Goal: Connect with others: Connect with others

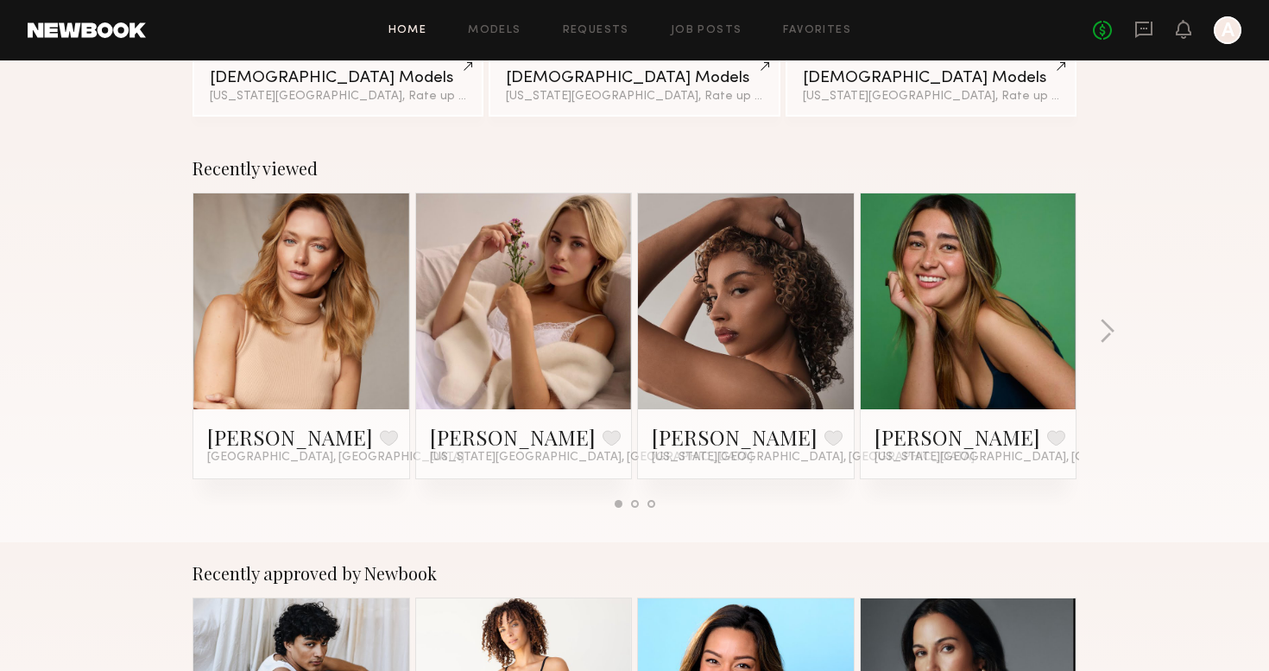
scroll to position [203, 0]
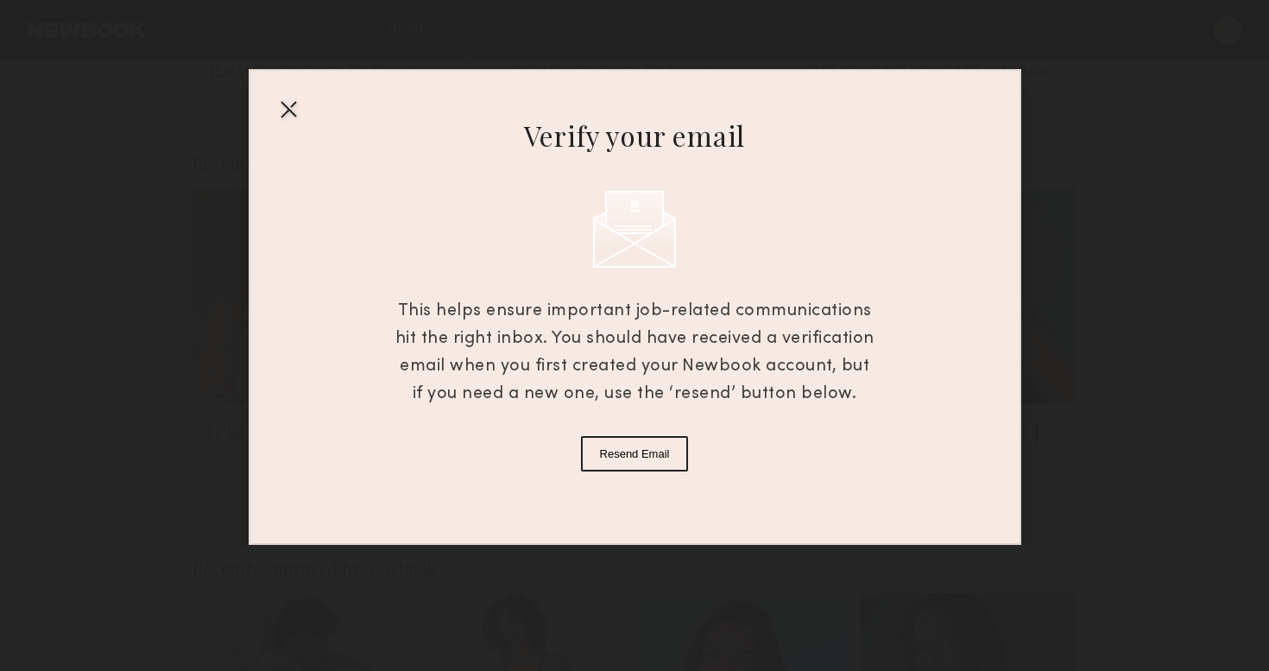
click at [289, 117] on div at bounding box center [289, 109] width 28 height 28
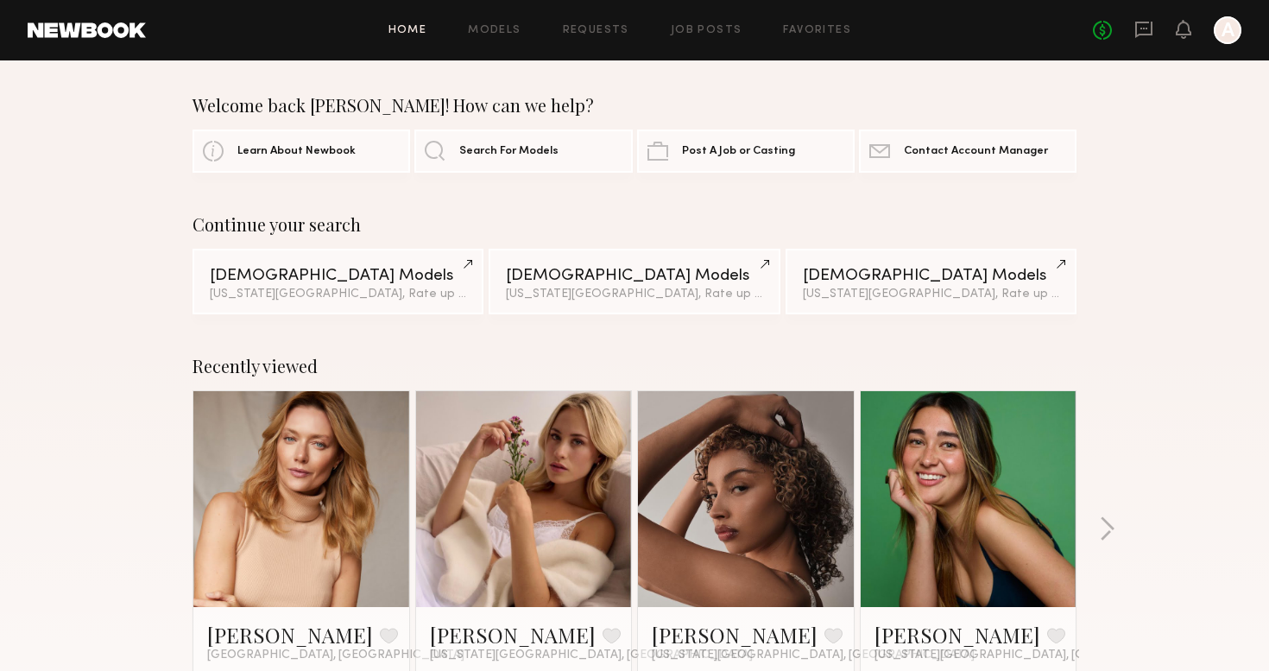
scroll to position [0, 0]
click at [516, 28] on link "Models" at bounding box center [494, 30] width 53 height 11
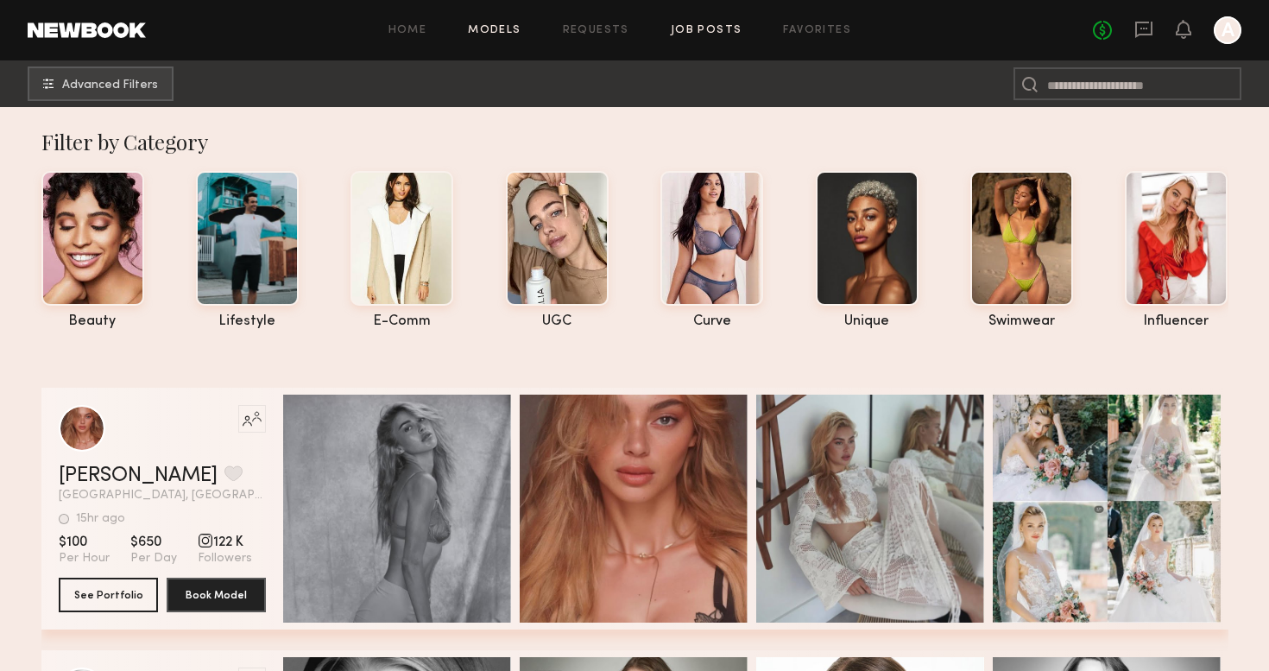
click at [681, 34] on link "Job Posts" at bounding box center [707, 30] width 72 height 11
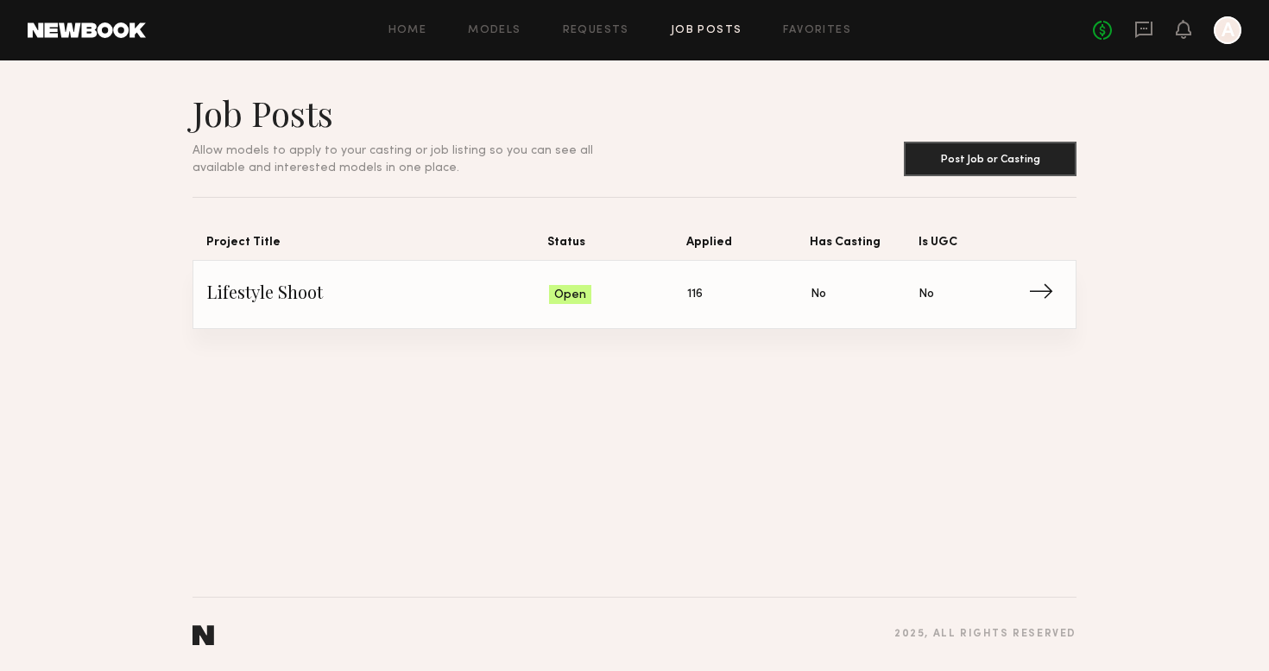
click at [434, 308] on link "Lifestyle Shoot Status: Open Applied: 116 Has Casting: No Is UGC: No →" at bounding box center [634, 294] width 855 height 67
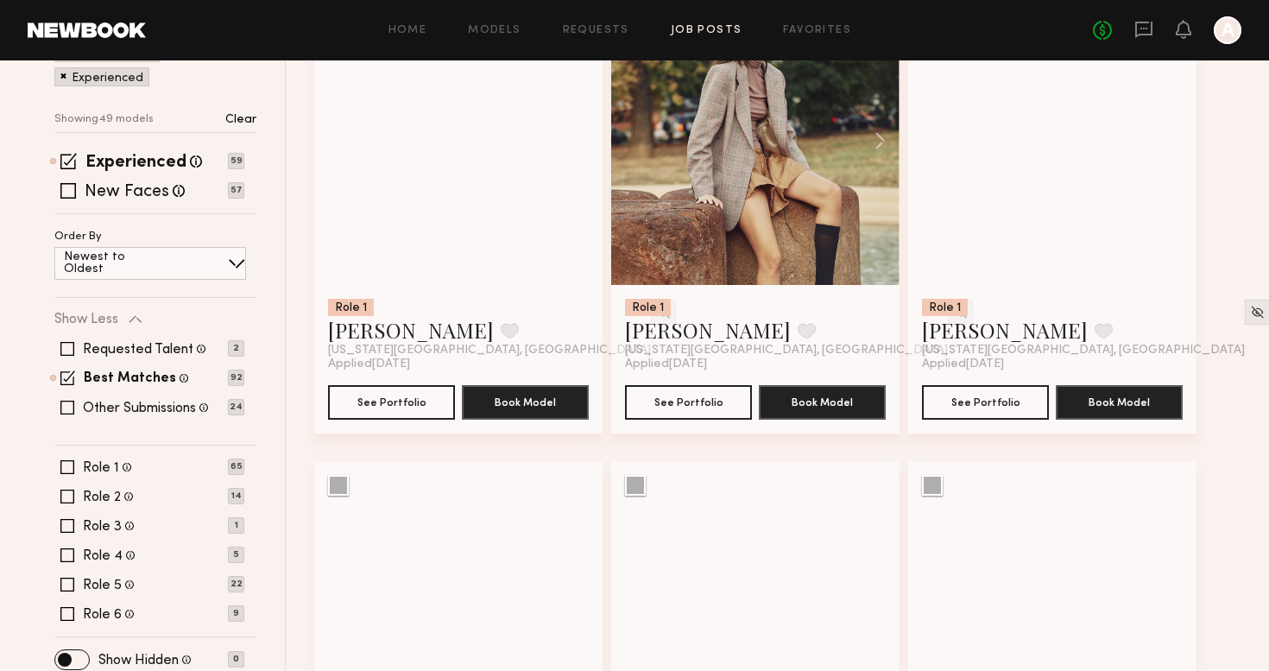
scroll to position [280, 0]
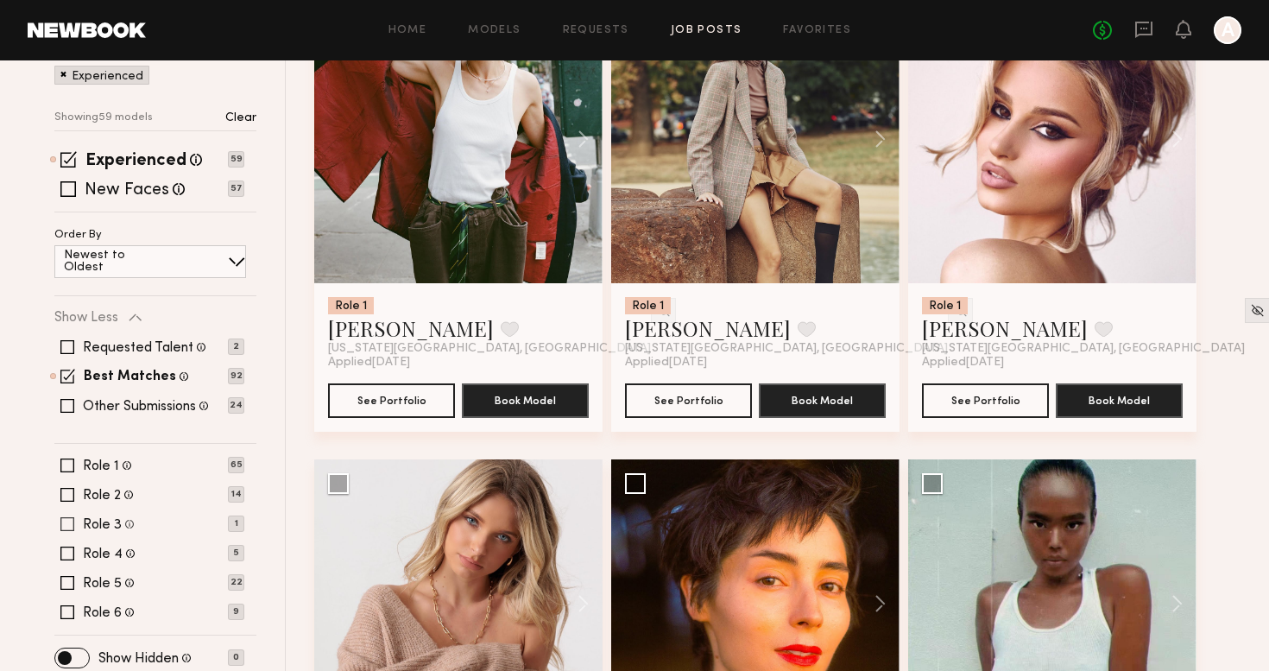
click at [187, 525] on div "Role 3 Female, 40–65, All ethnicities 1" at bounding box center [149, 524] width 190 height 14
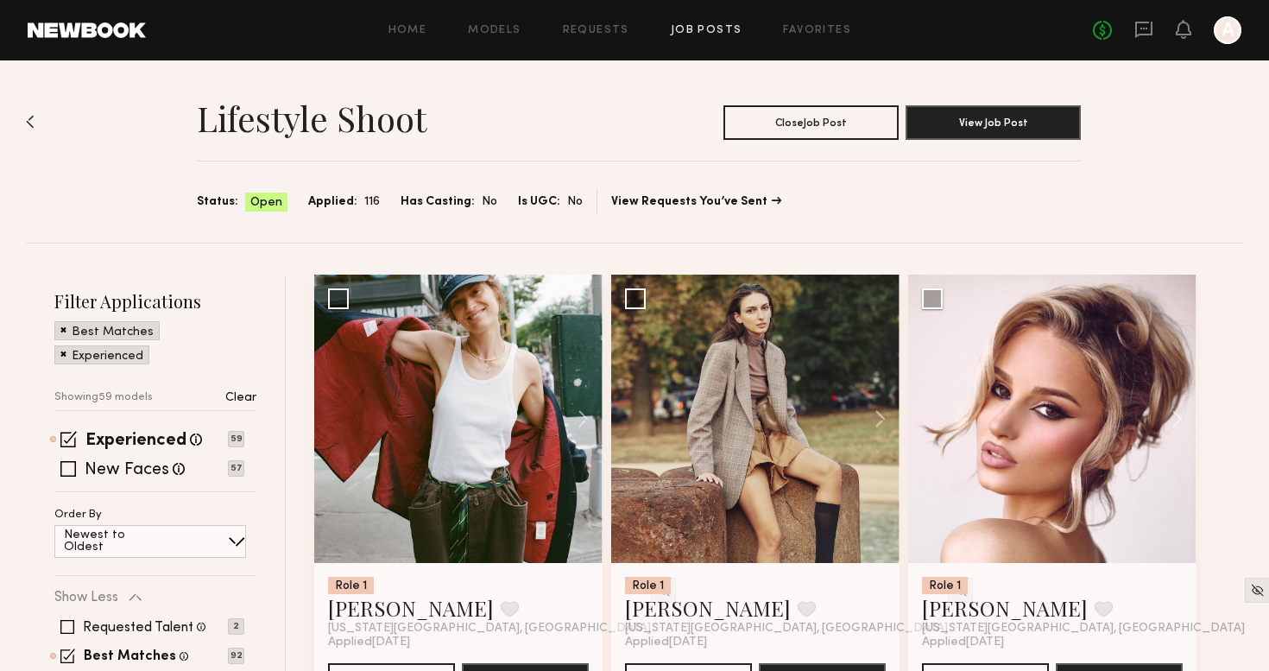
scroll to position [0, 0]
click at [1146, 33] on icon at bounding box center [1143, 29] width 19 height 19
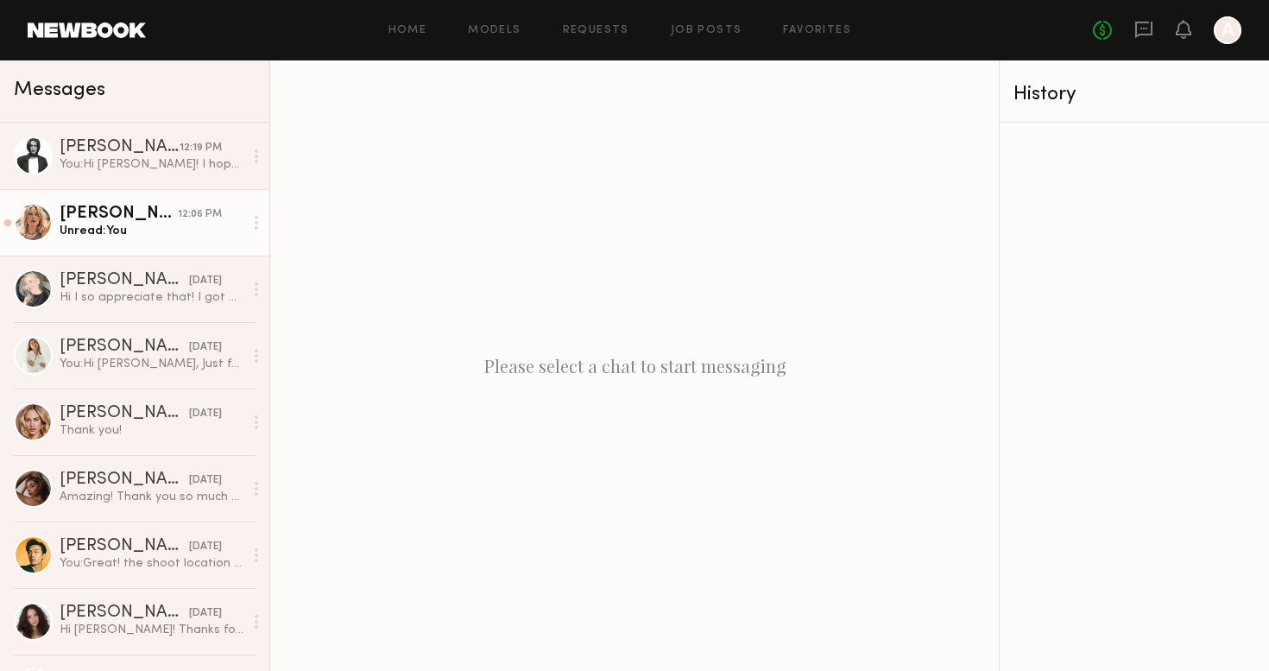
click at [161, 237] on div "Unread: You" at bounding box center [152, 231] width 184 height 16
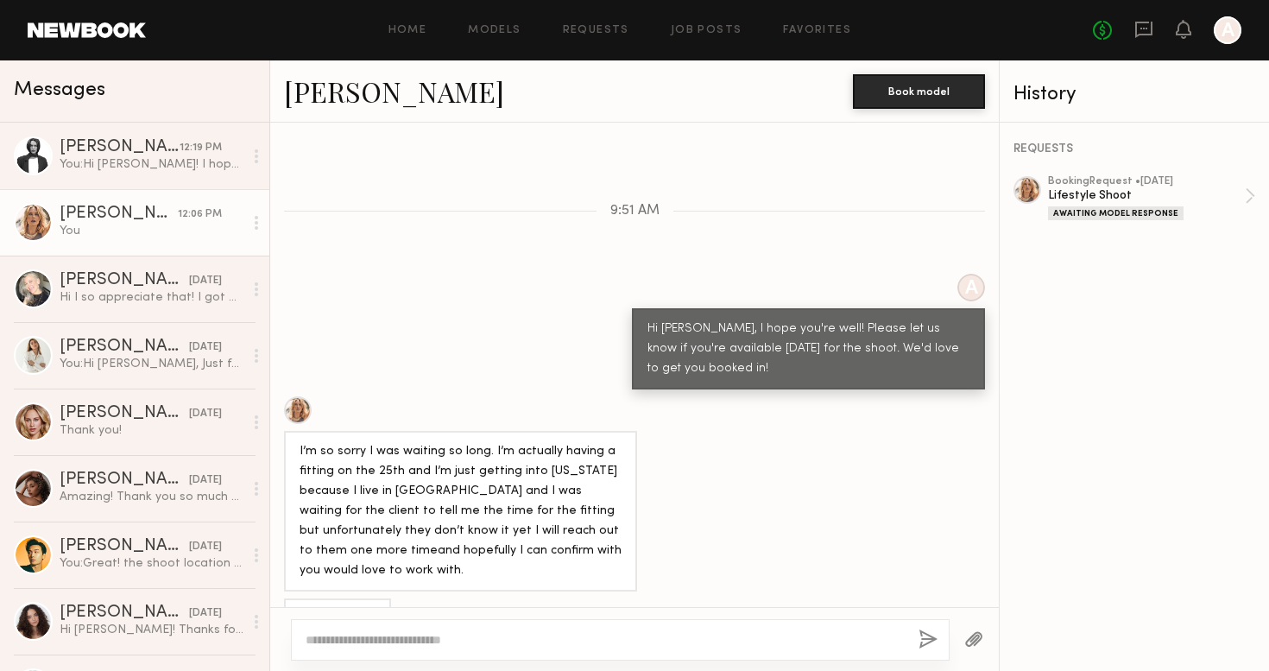
click at [382, 642] on textarea at bounding box center [605, 639] width 599 height 17
type textarea "**********"
click at [926, 637] on button "button" at bounding box center [928, 640] width 19 height 22
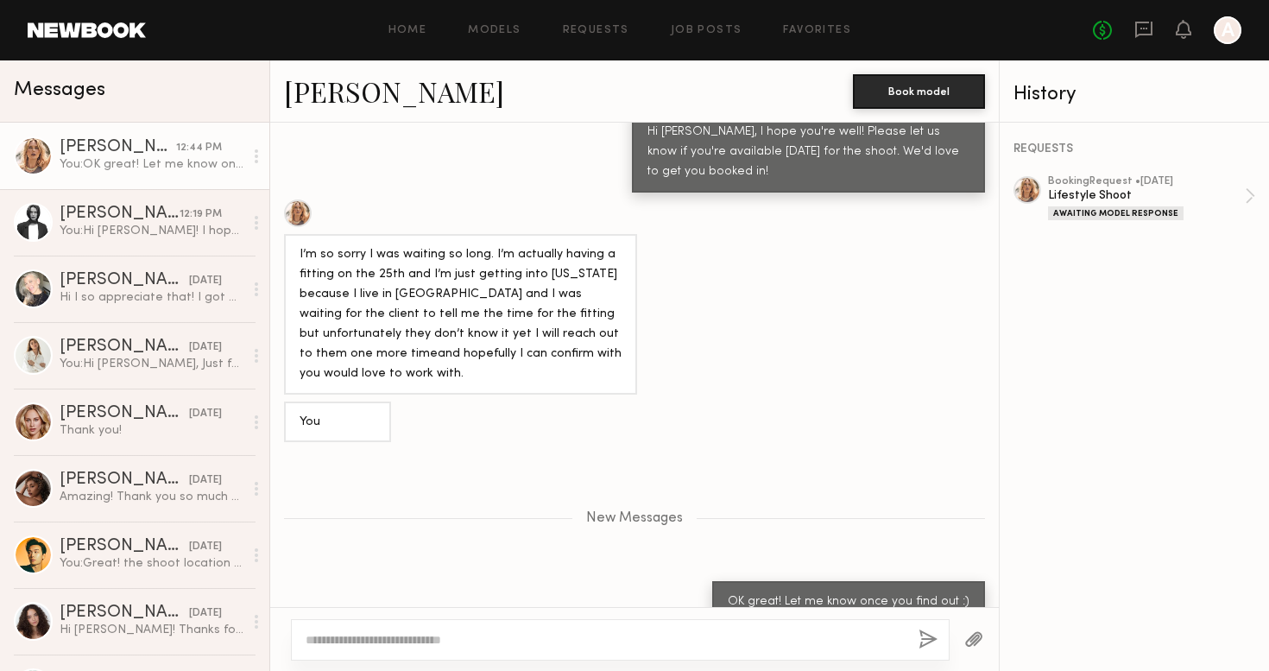
scroll to position [699, 0]
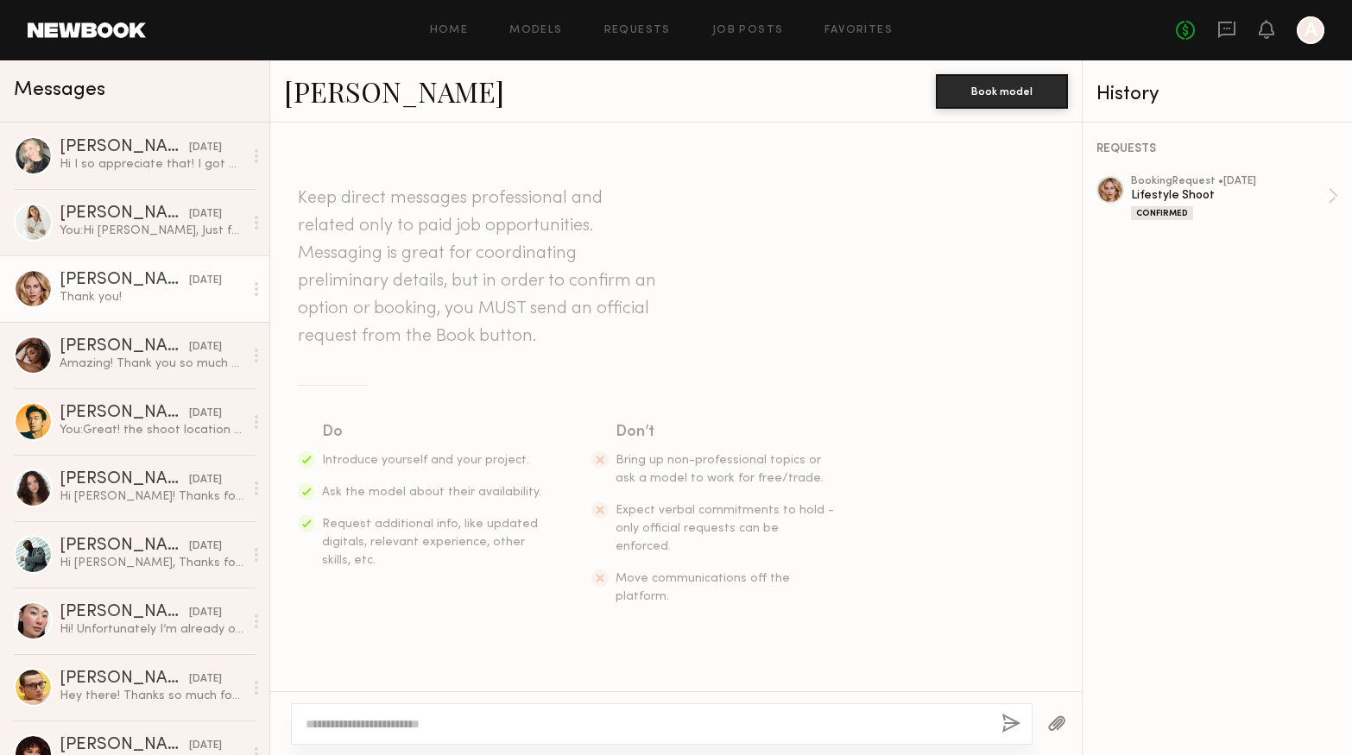
scroll to position [1496, 0]
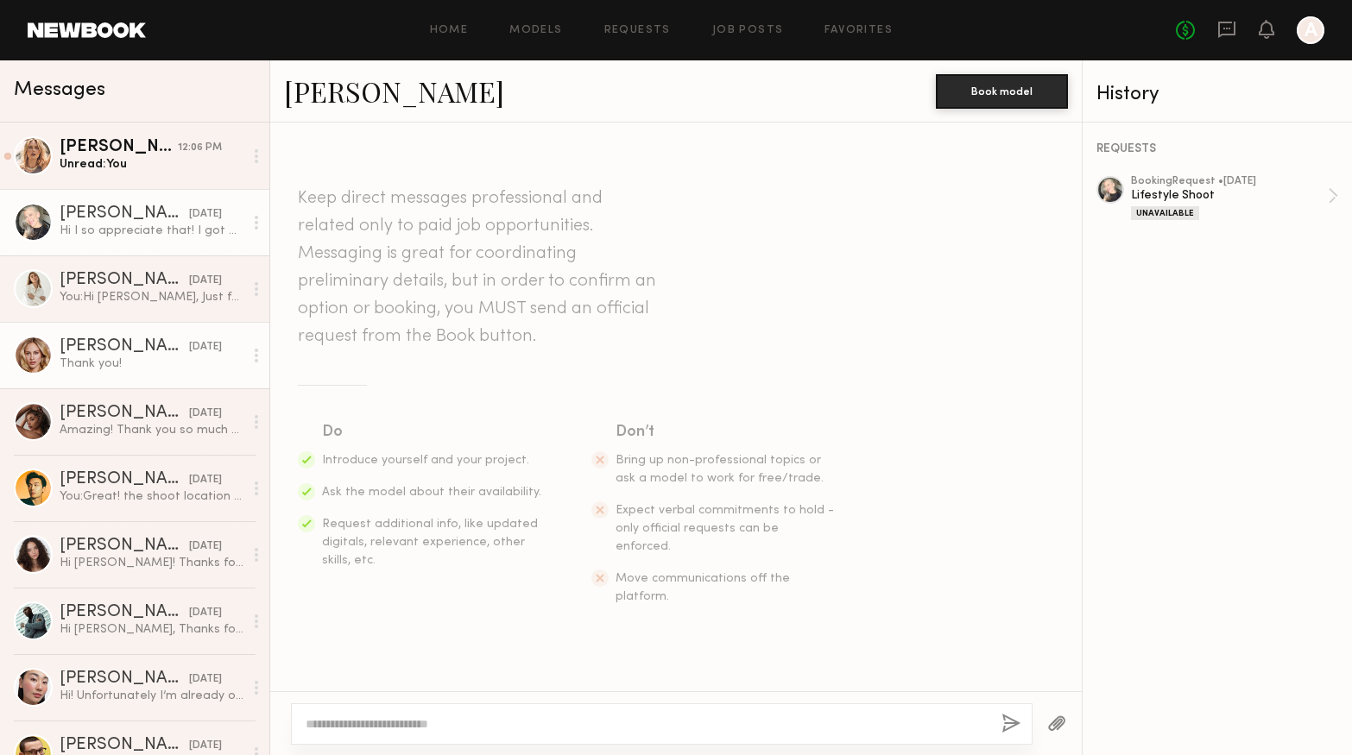
scroll to position [892, 0]
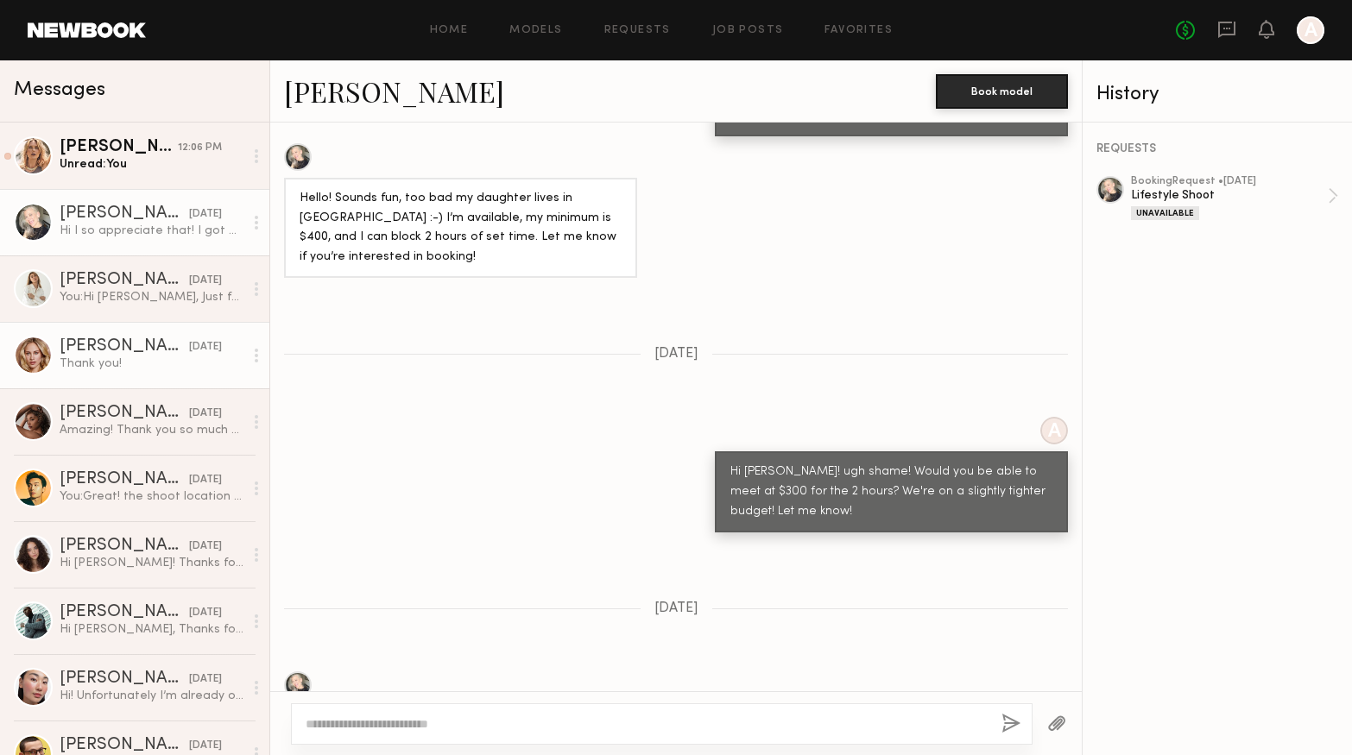
click at [112, 352] on div "[PERSON_NAME]" at bounding box center [125, 346] width 130 height 17
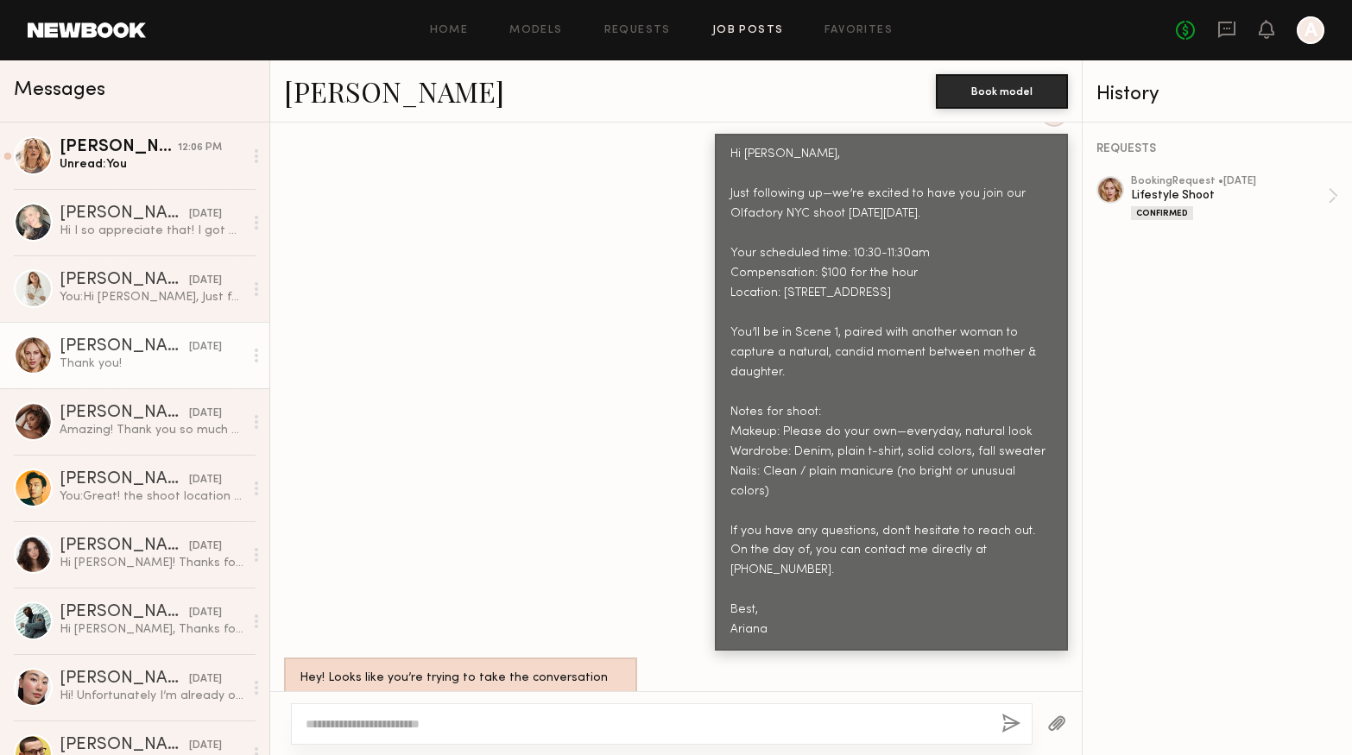
click at [746, 30] on link "Job Posts" at bounding box center [748, 30] width 72 height 11
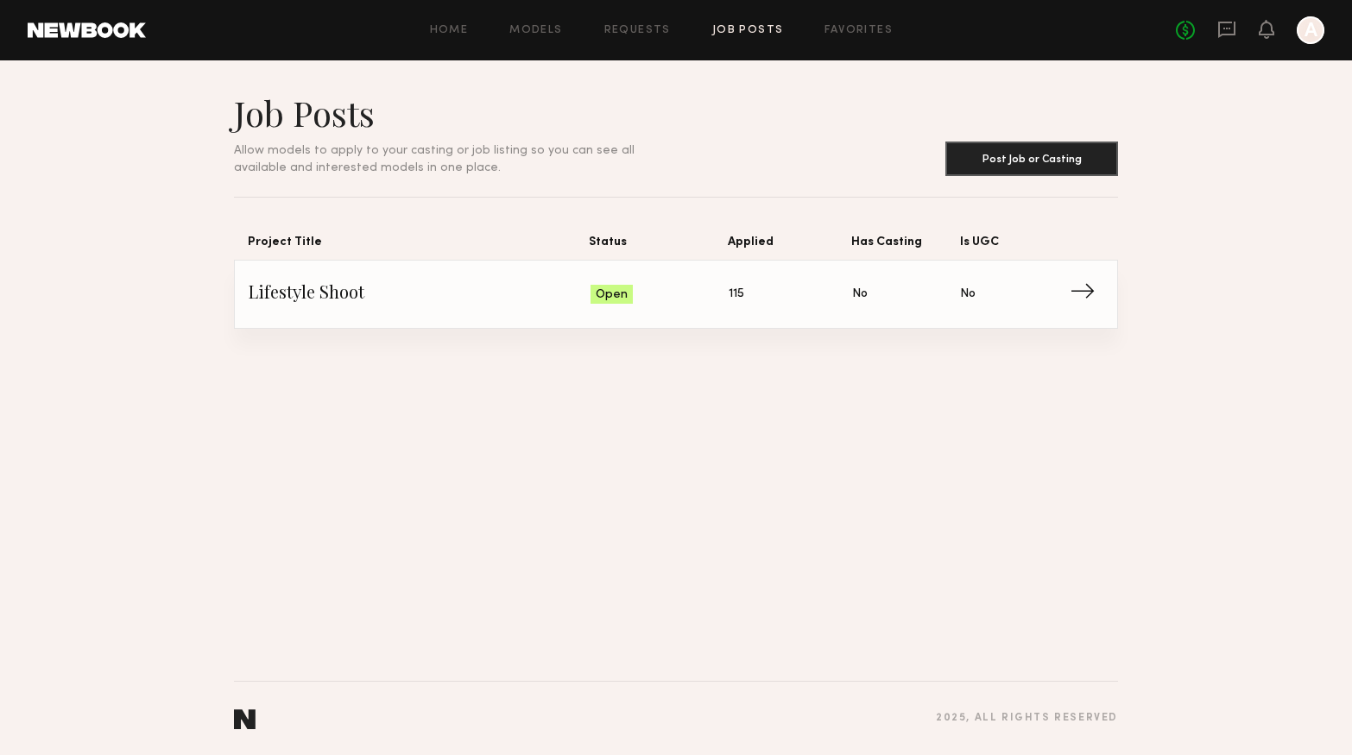
click at [369, 305] on span "Lifestyle Shoot" at bounding box center [420, 294] width 342 height 26
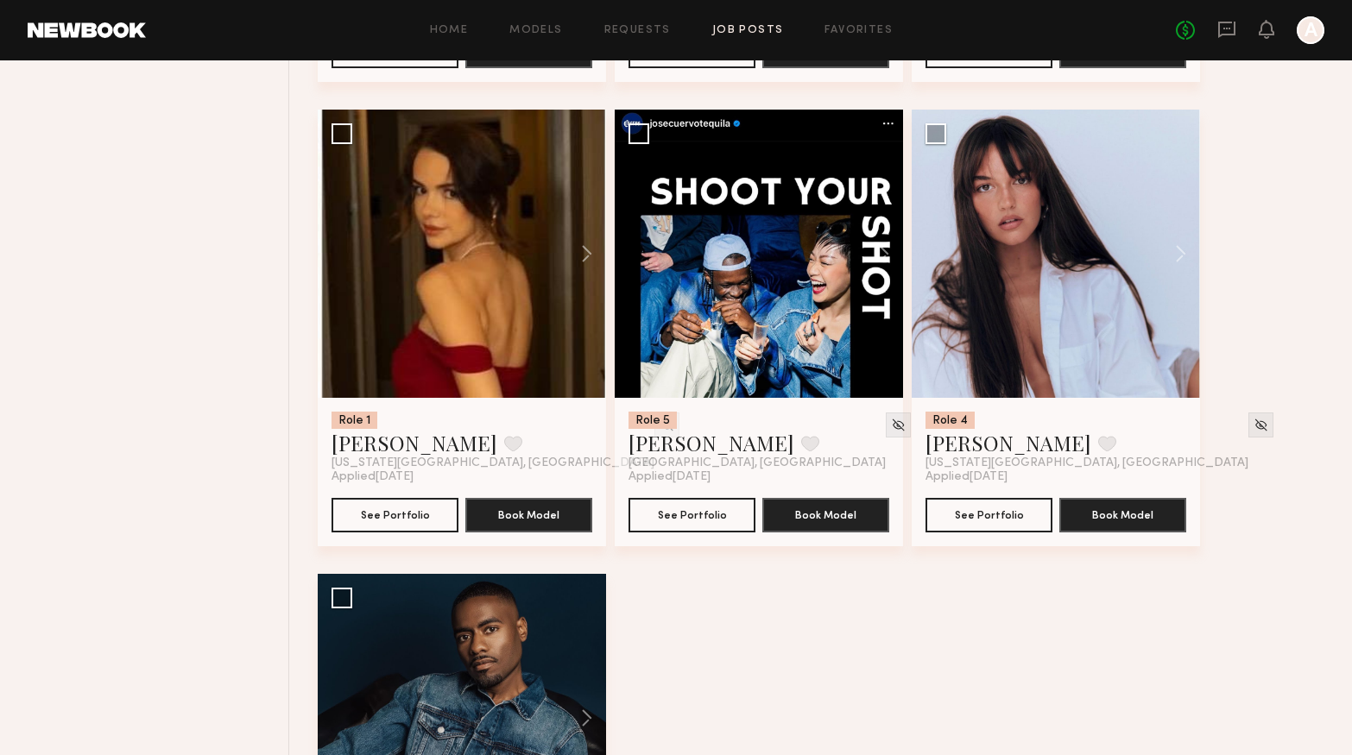
scroll to position [7066, 0]
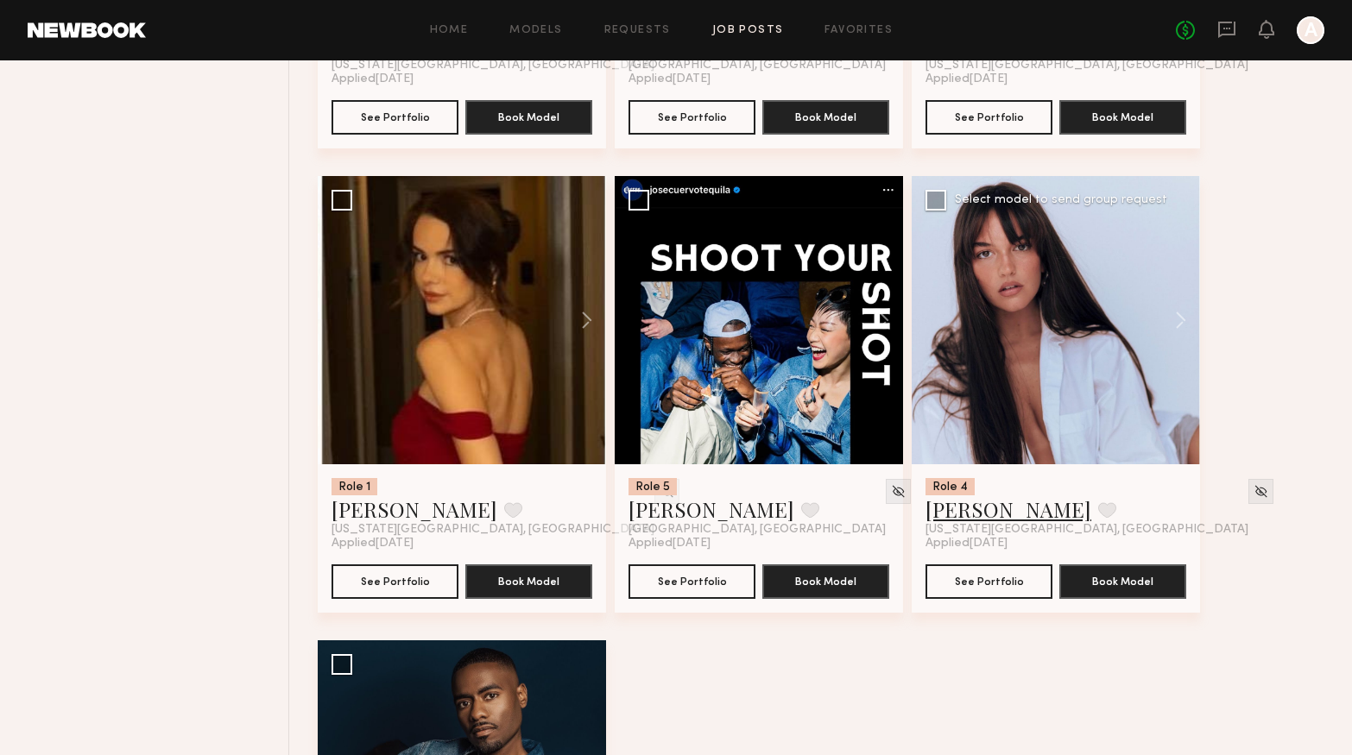
click at [991, 515] on link "Delaney P." at bounding box center [1009, 510] width 166 height 28
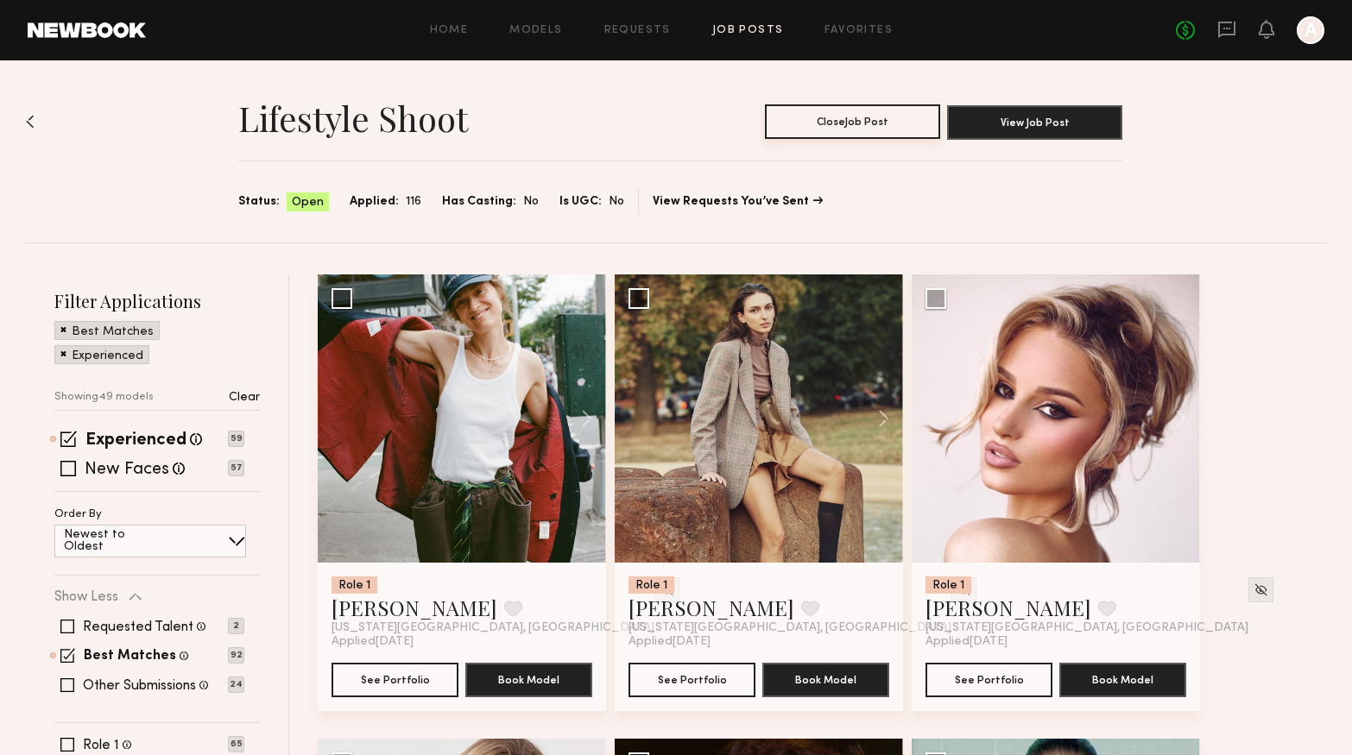
scroll to position [0, 0]
click at [1014, 117] on button "View Job Post" at bounding box center [1034, 121] width 175 height 35
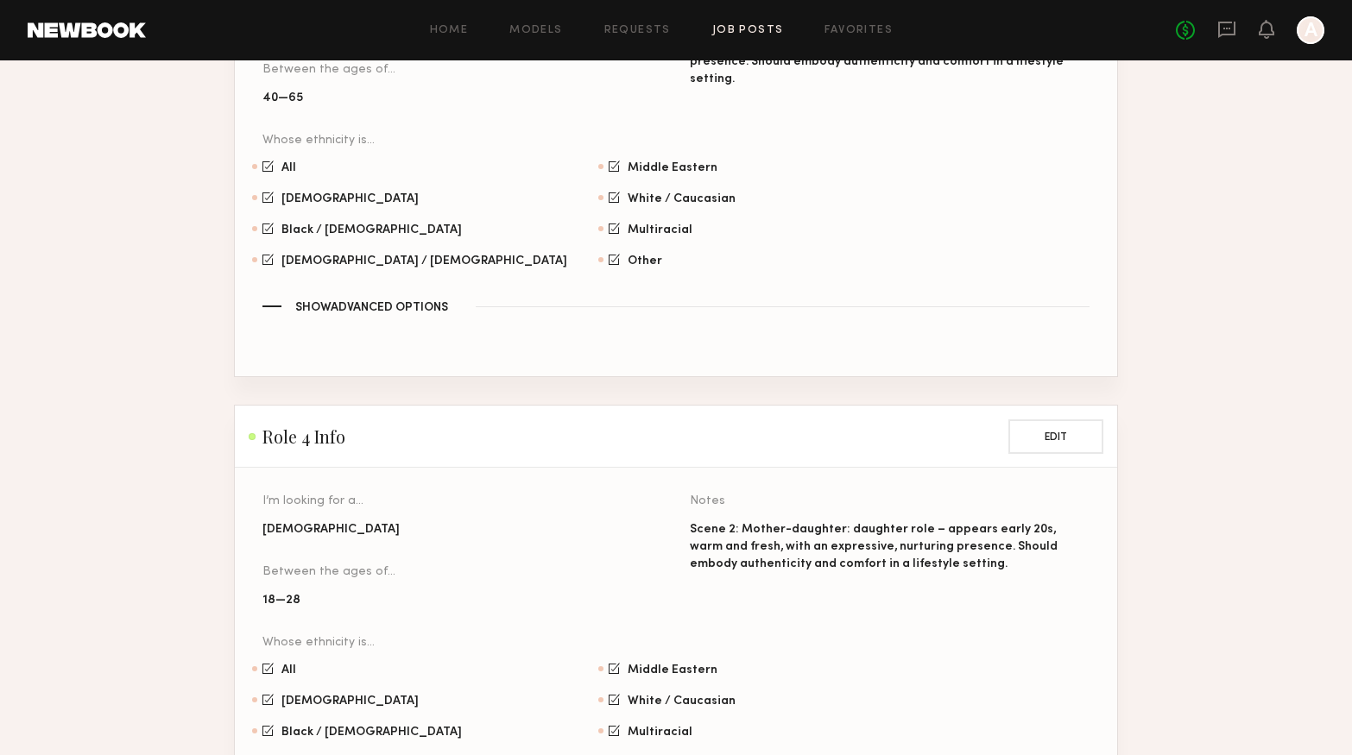
scroll to position [2225, 0]
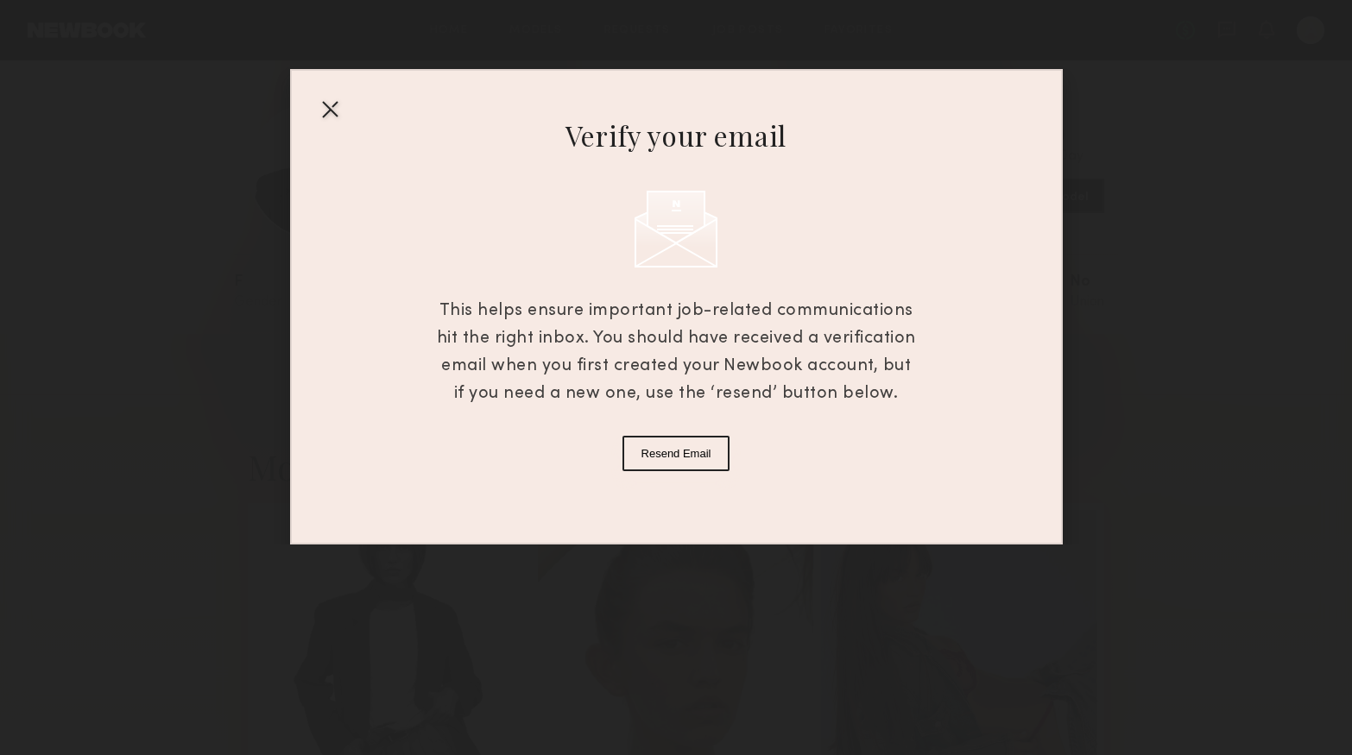
click at [335, 109] on div at bounding box center [330, 109] width 28 height 28
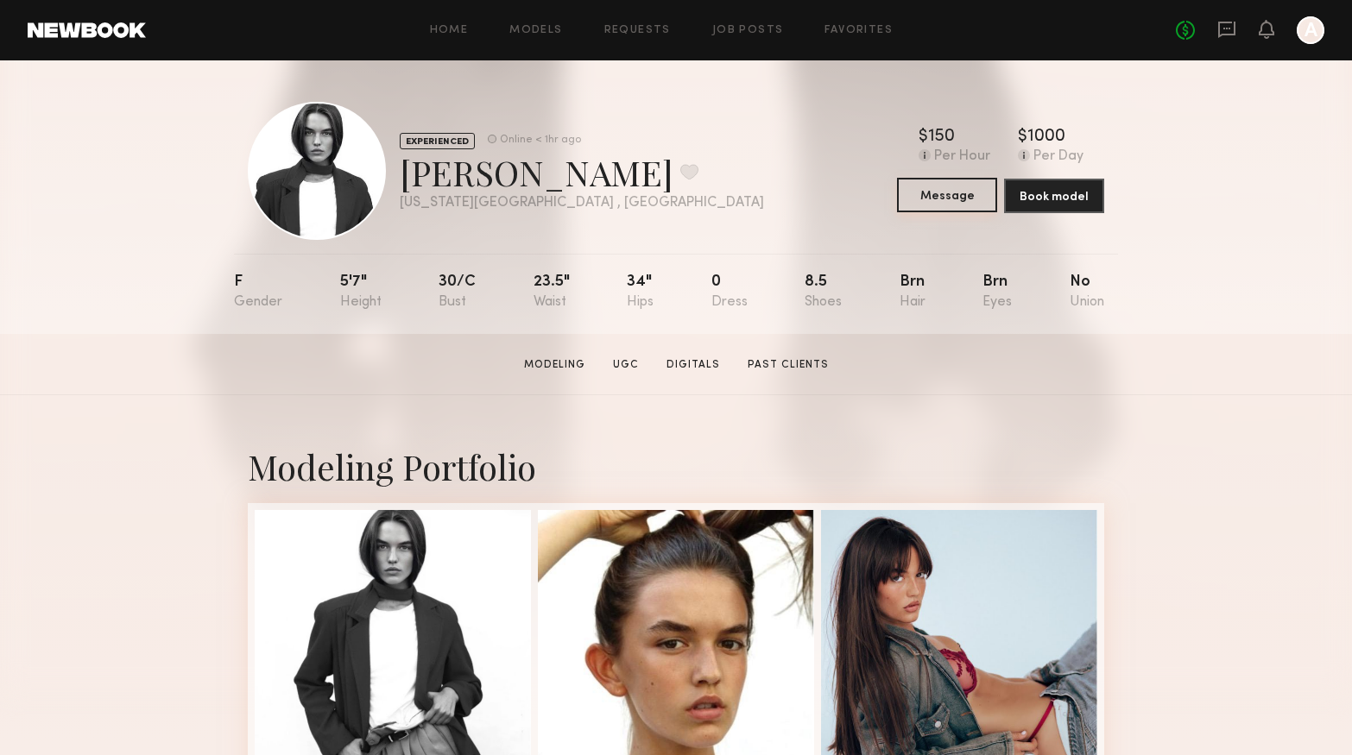
click at [925, 191] on button "Message" at bounding box center [947, 195] width 100 height 35
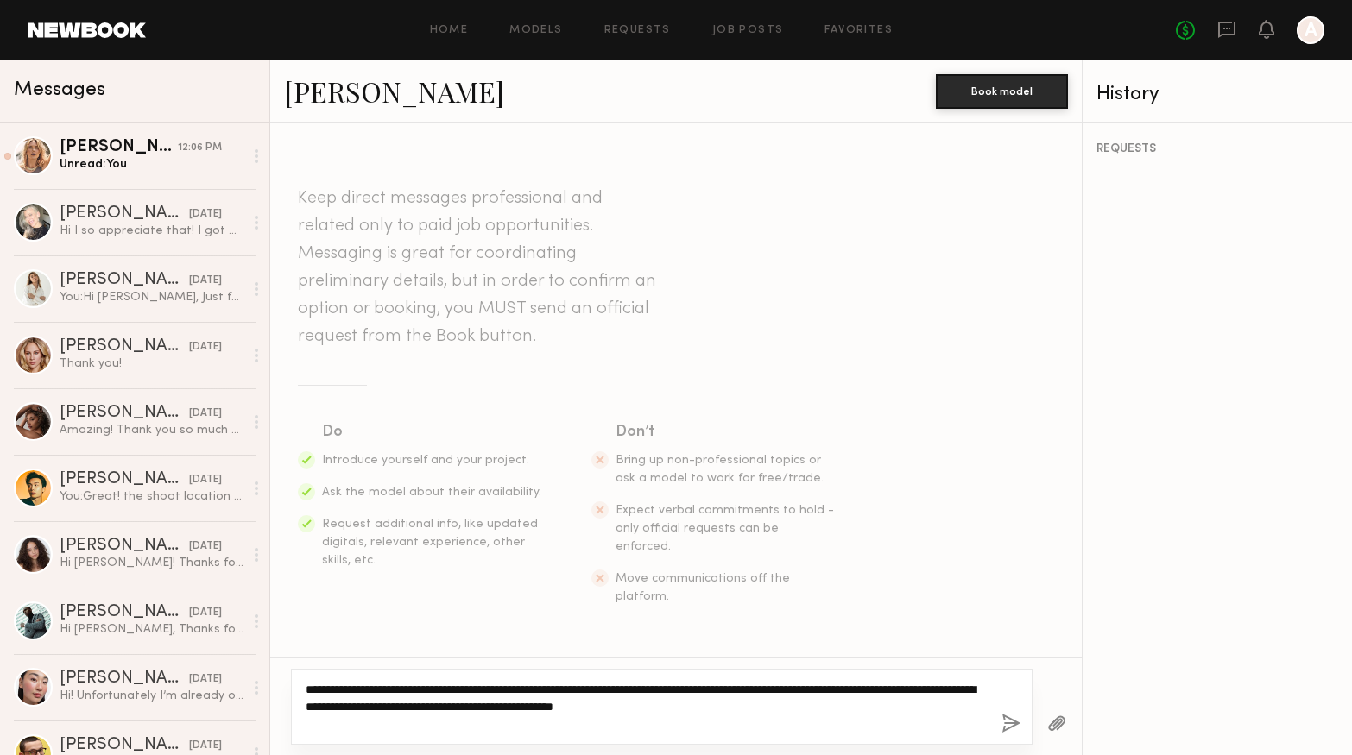
type textarea "**********"
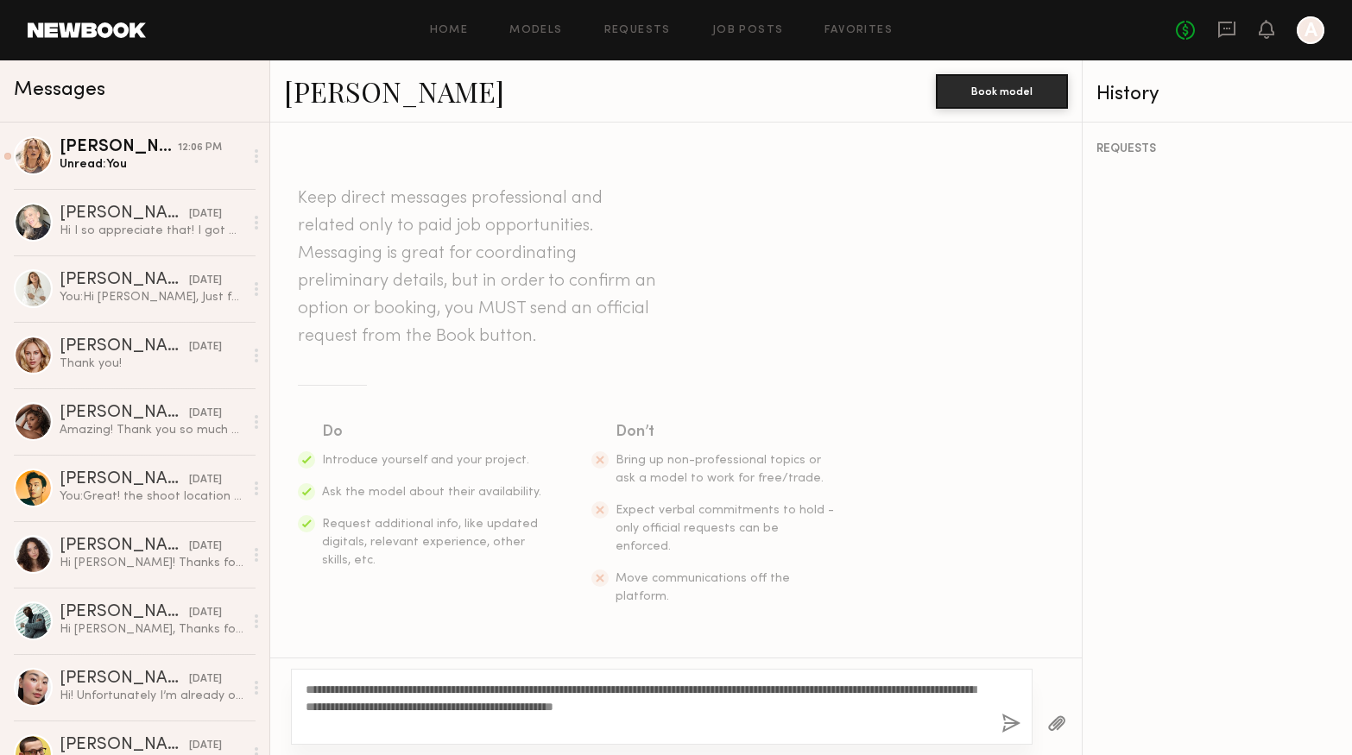
click at [1008, 723] on button "button" at bounding box center [1011, 725] width 19 height 22
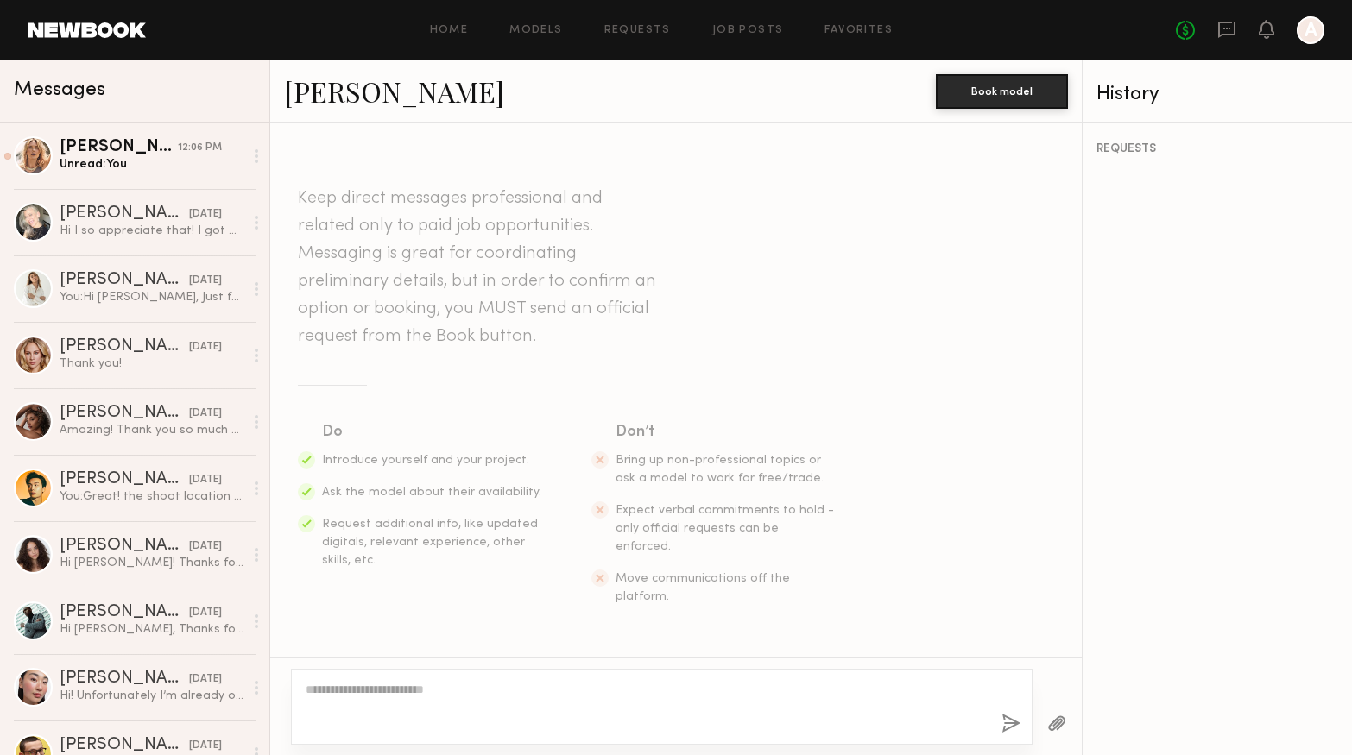
scroll to position [211, 0]
